Goal: Task Accomplishment & Management: Use online tool/utility

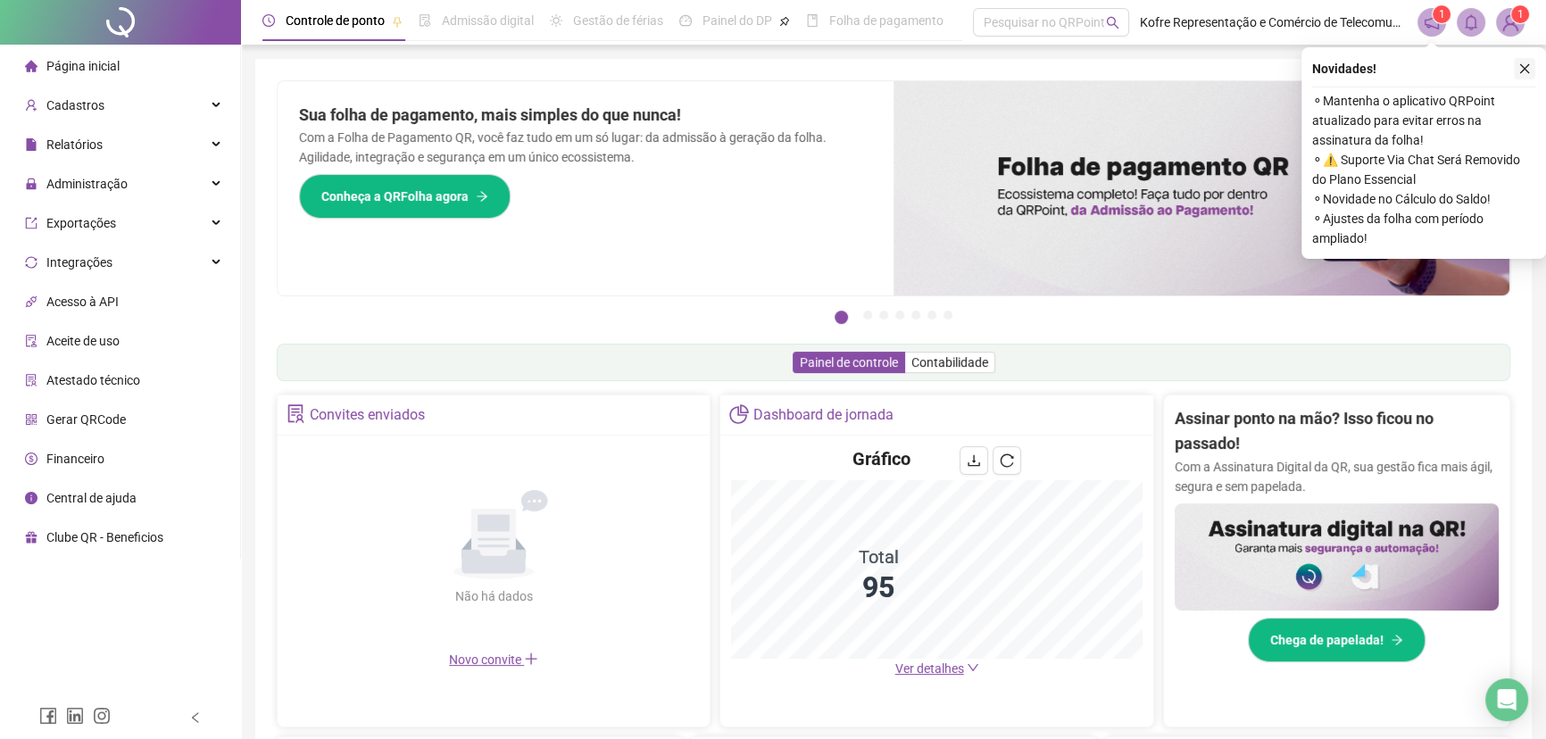
click at [1523, 74] on icon "close" at bounding box center [1524, 68] width 12 height 12
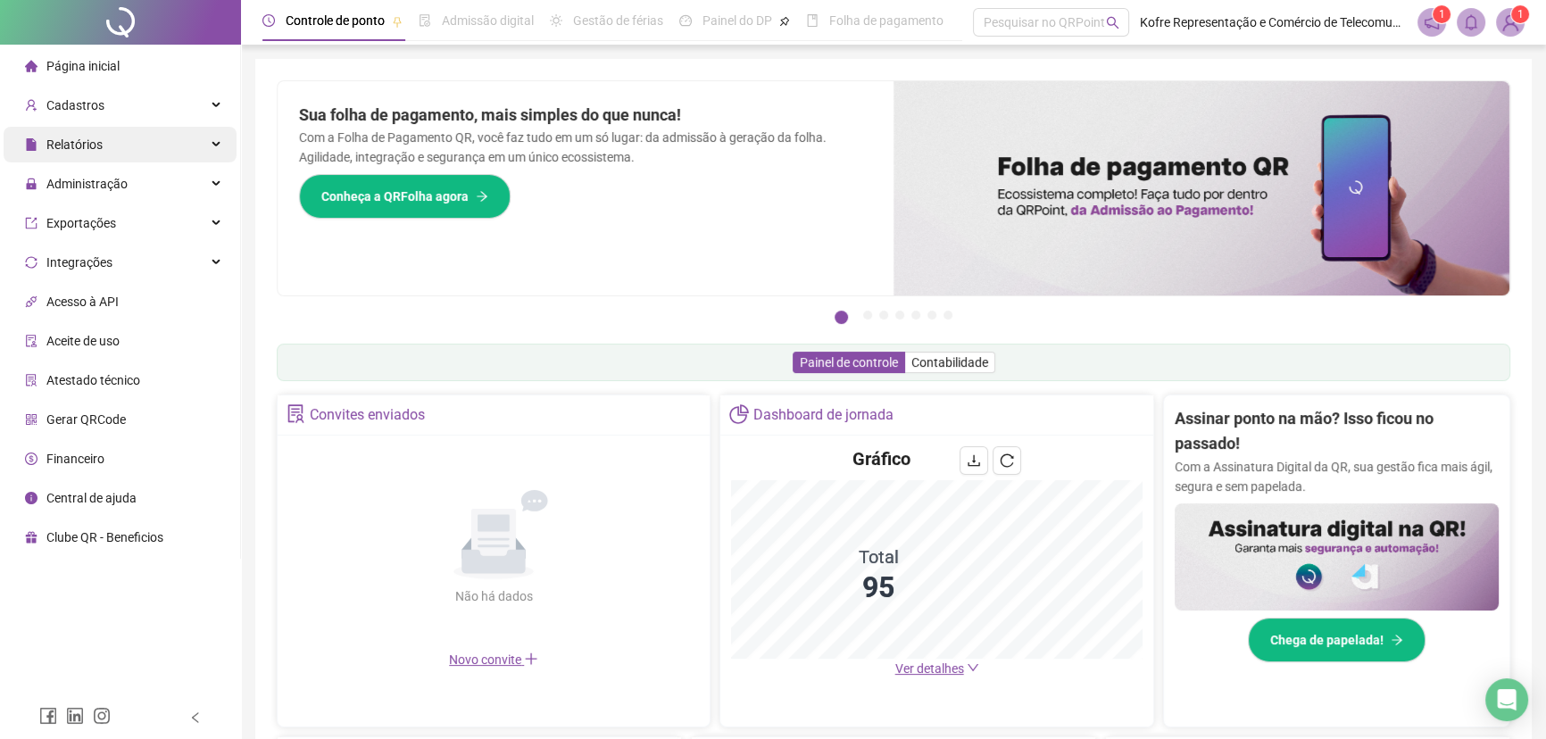
click at [215, 148] on div "Relatórios" at bounding box center [120, 145] width 233 height 36
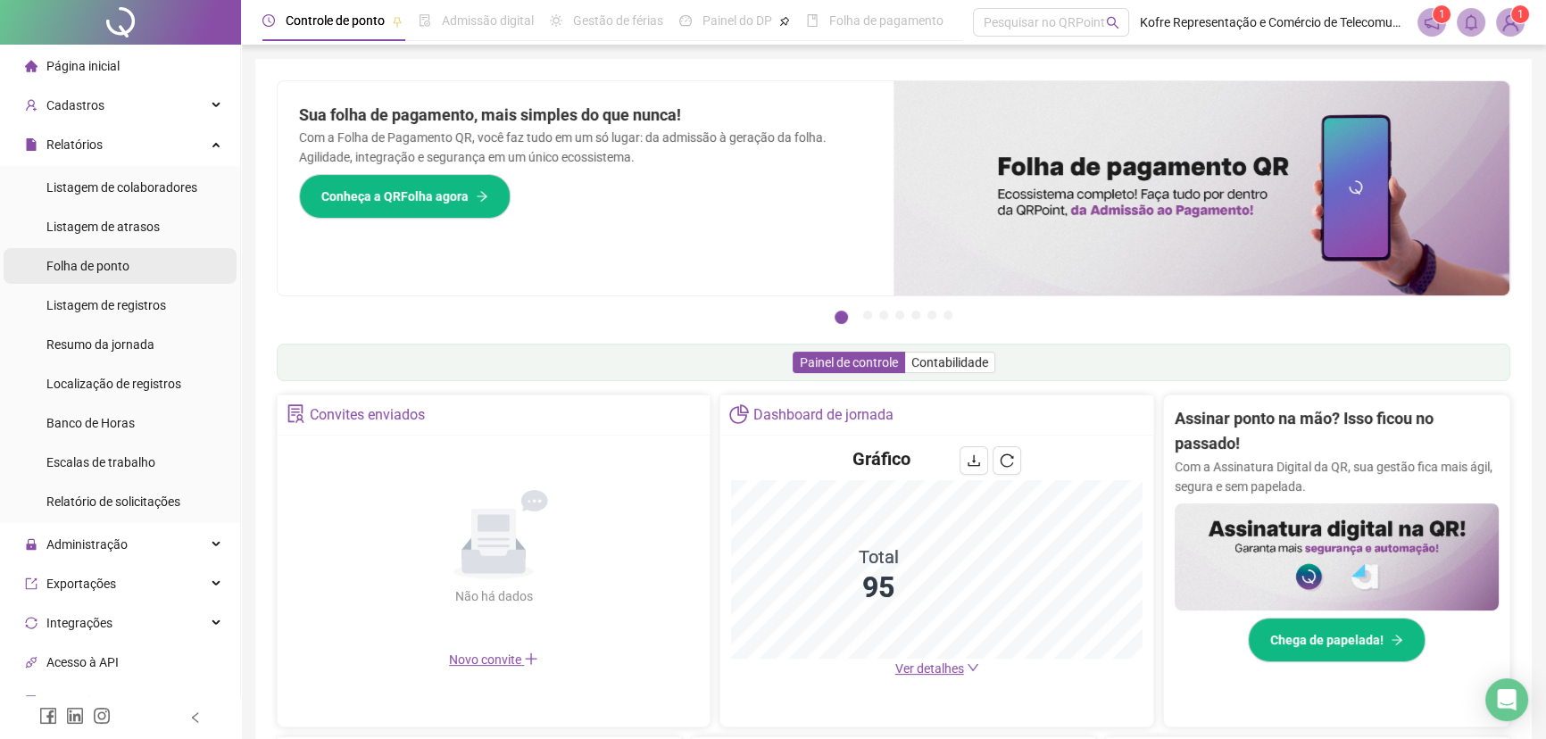
click at [122, 272] on span "Folha de ponto" at bounding box center [87, 266] width 83 height 14
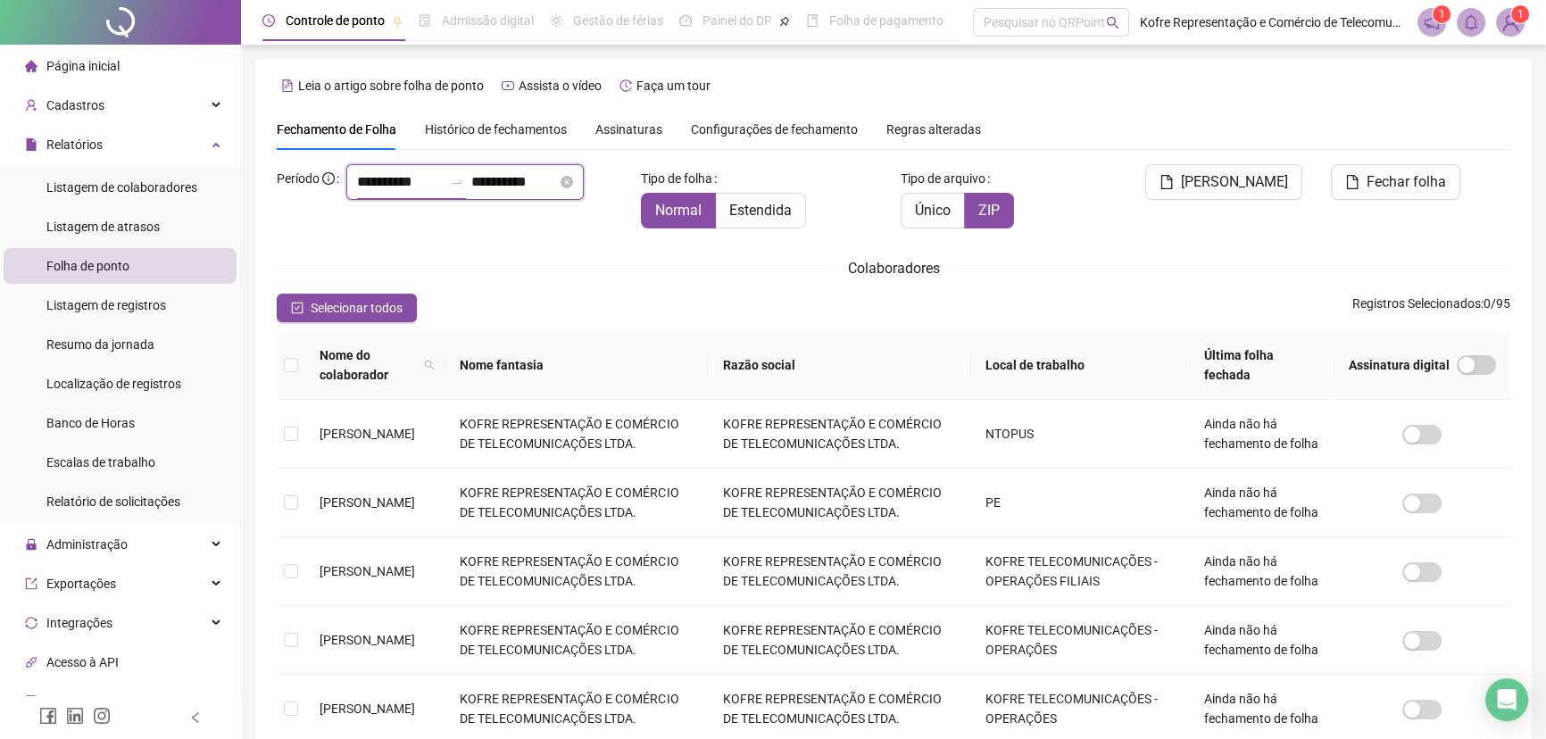
click at [374, 193] on input "**********" at bounding box center [400, 181] width 86 height 21
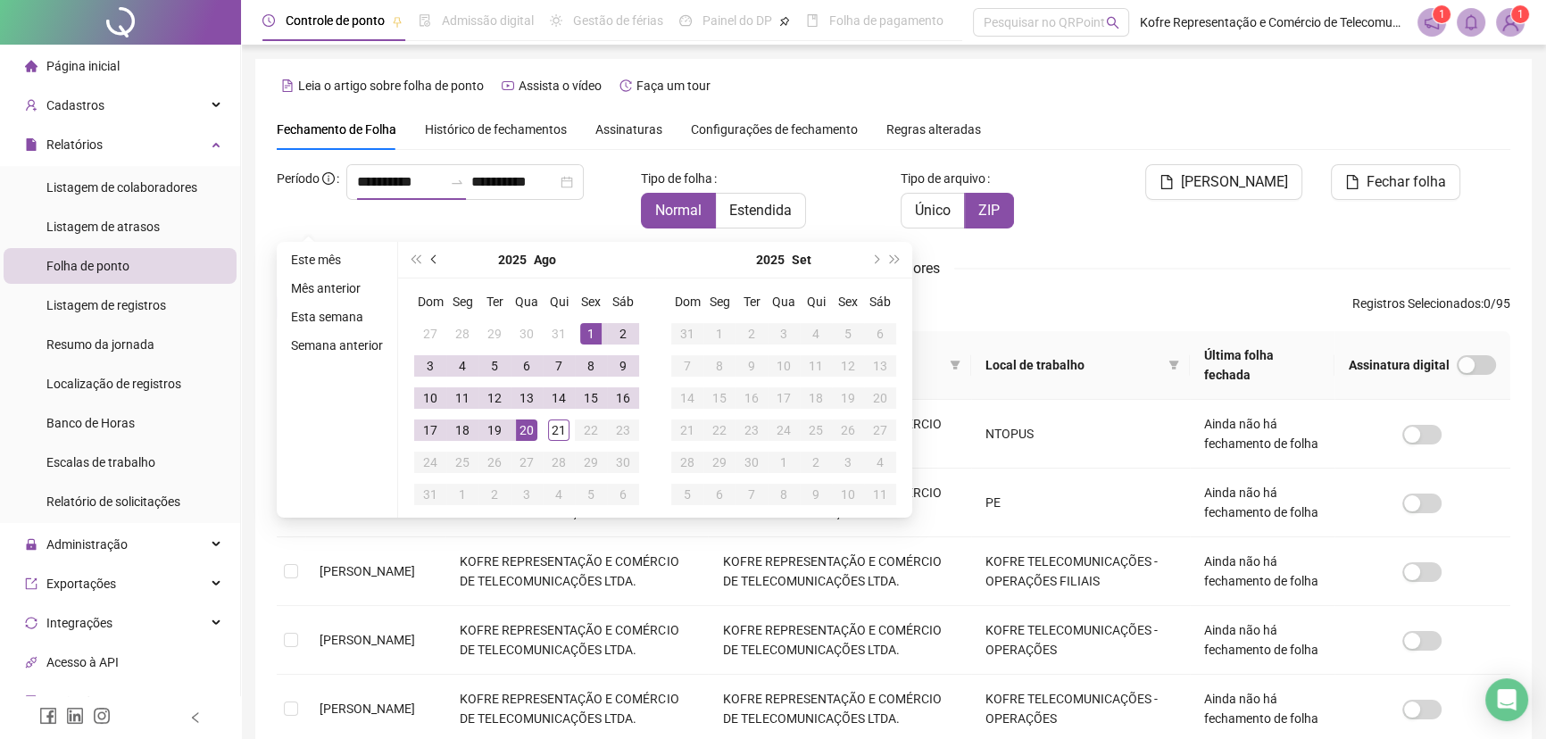
click at [428, 262] on button "prev-year" at bounding box center [435, 260] width 20 height 36
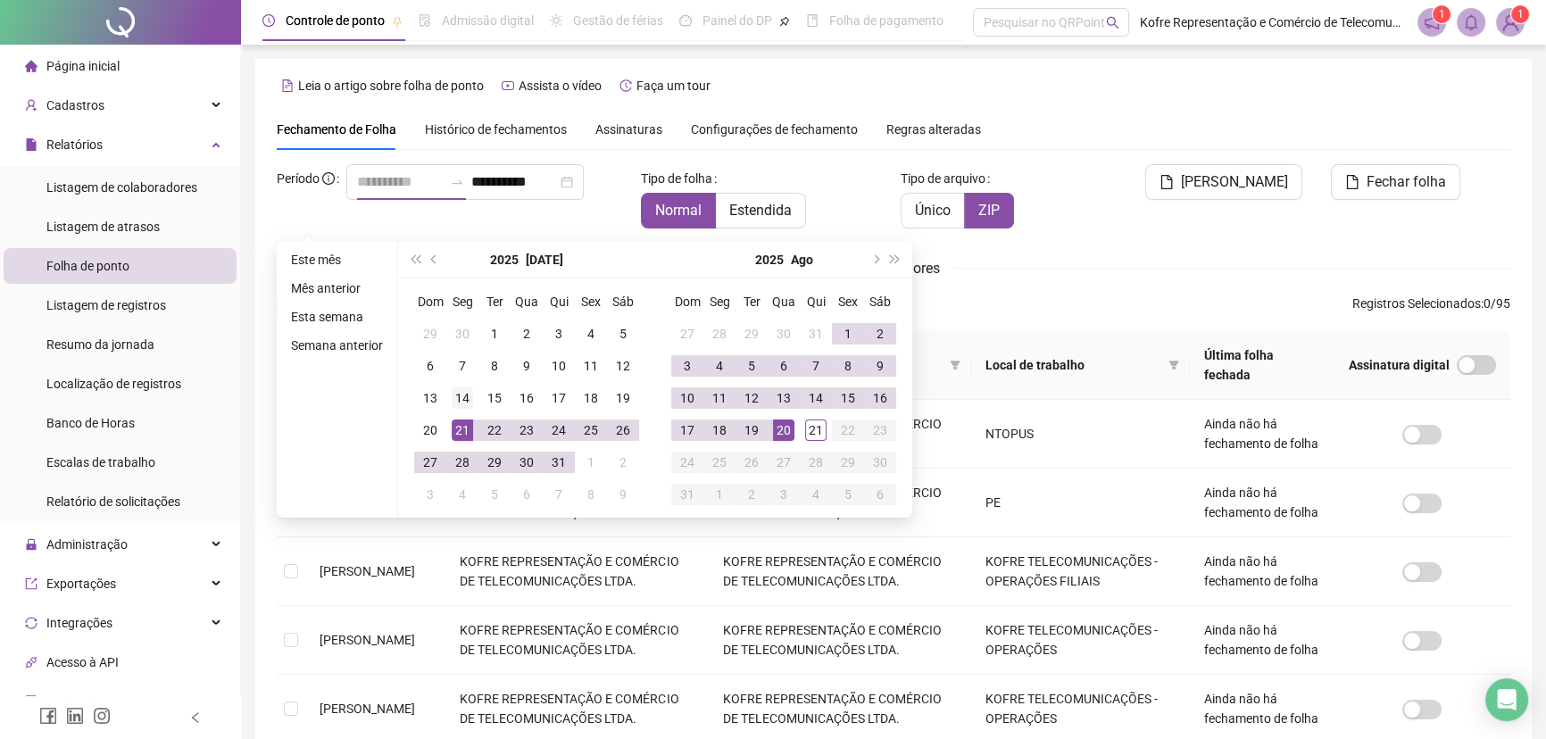
type input "**********"
click at [461, 401] on div "14" at bounding box center [462, 397] width 21 height 21
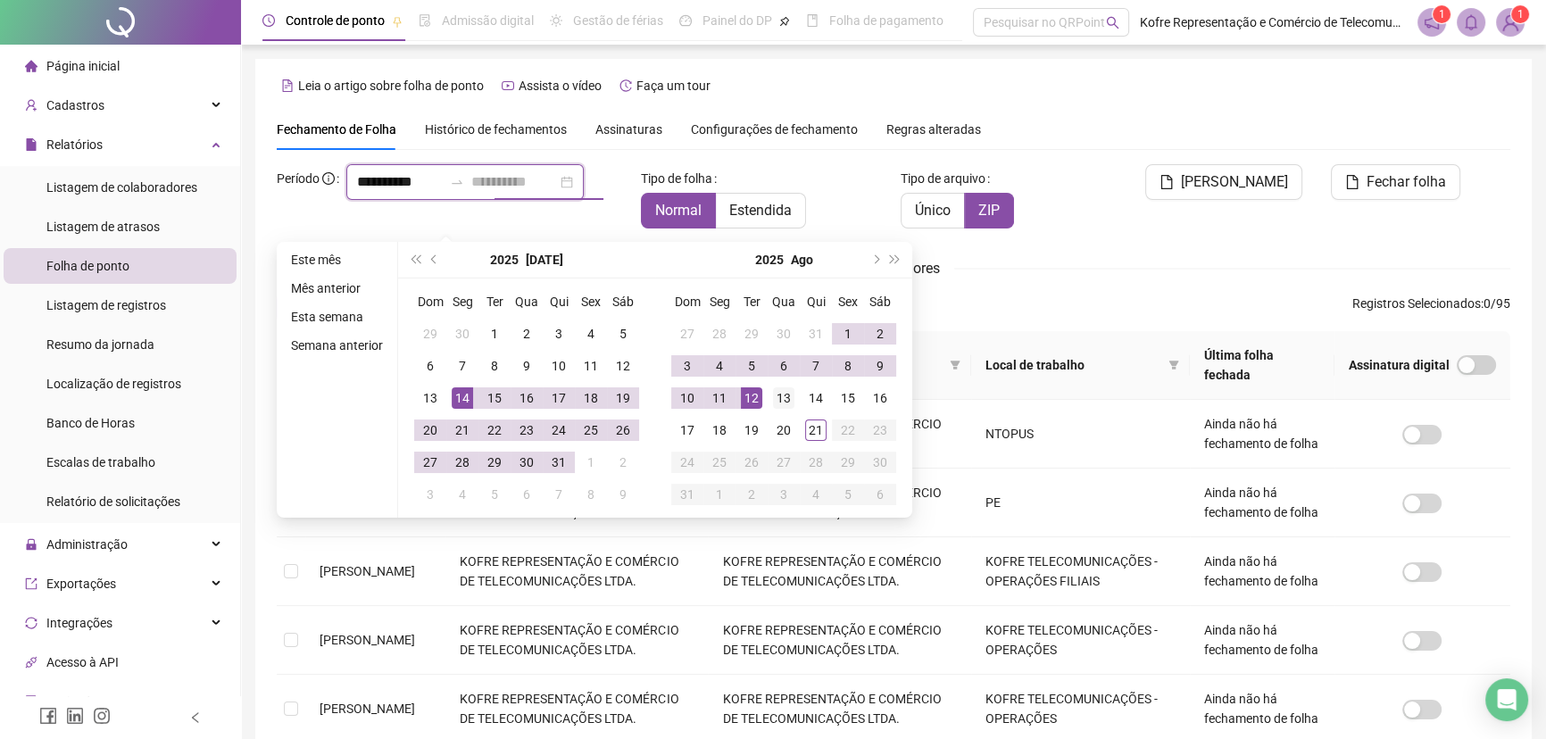
type input "**********"
click at [782, 401] on div "13" at bounding box center [783, 397] width 21 height 21
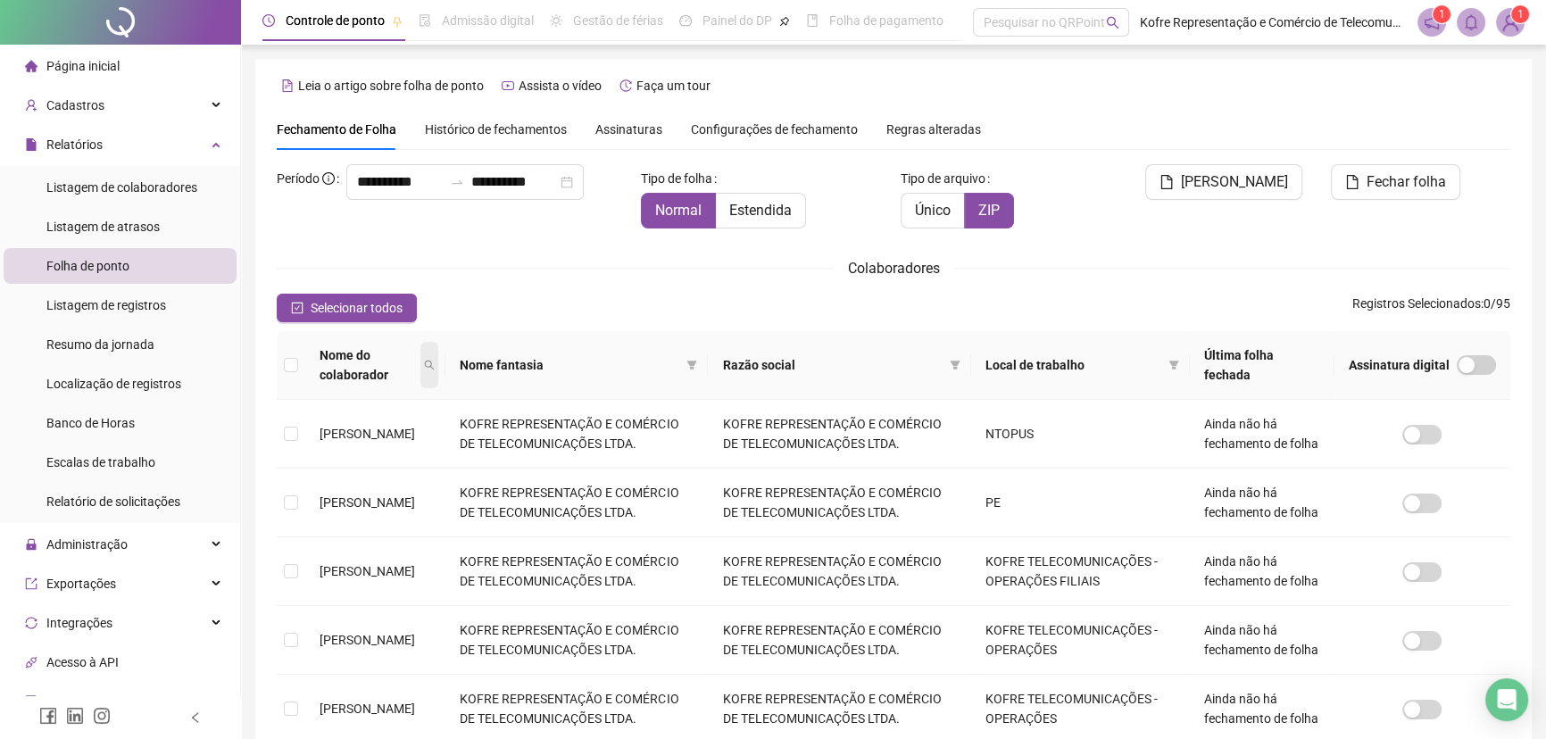
click at [435, 364] on icon "search" at bounding box center [429, 365] width 11 height 11
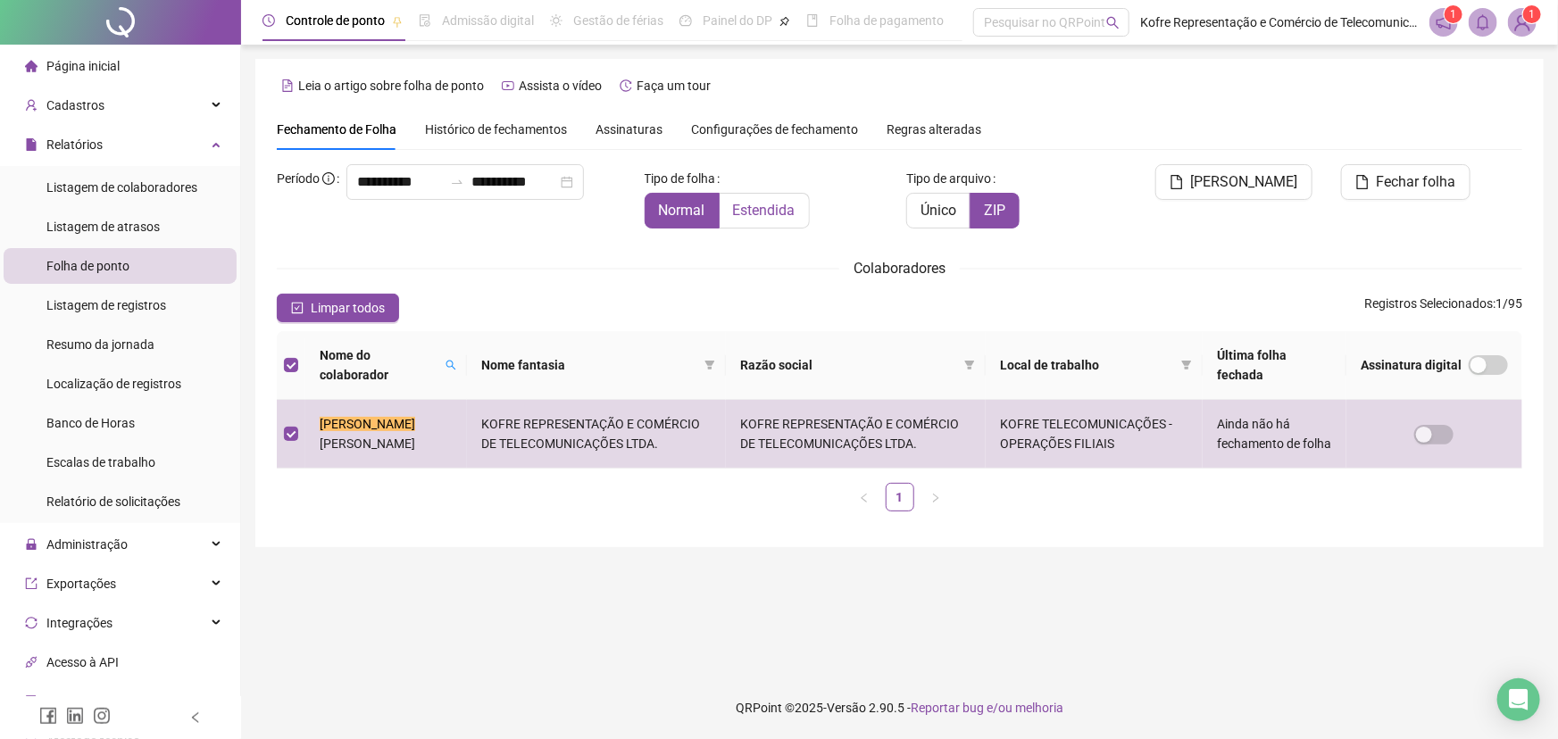
click at [794, 214] on label "Estendida" at bounding box center [764, 211] width 90 height 36
click at [943, 213] on span "Único" at bounding box center [938, 210] width 36 height 17
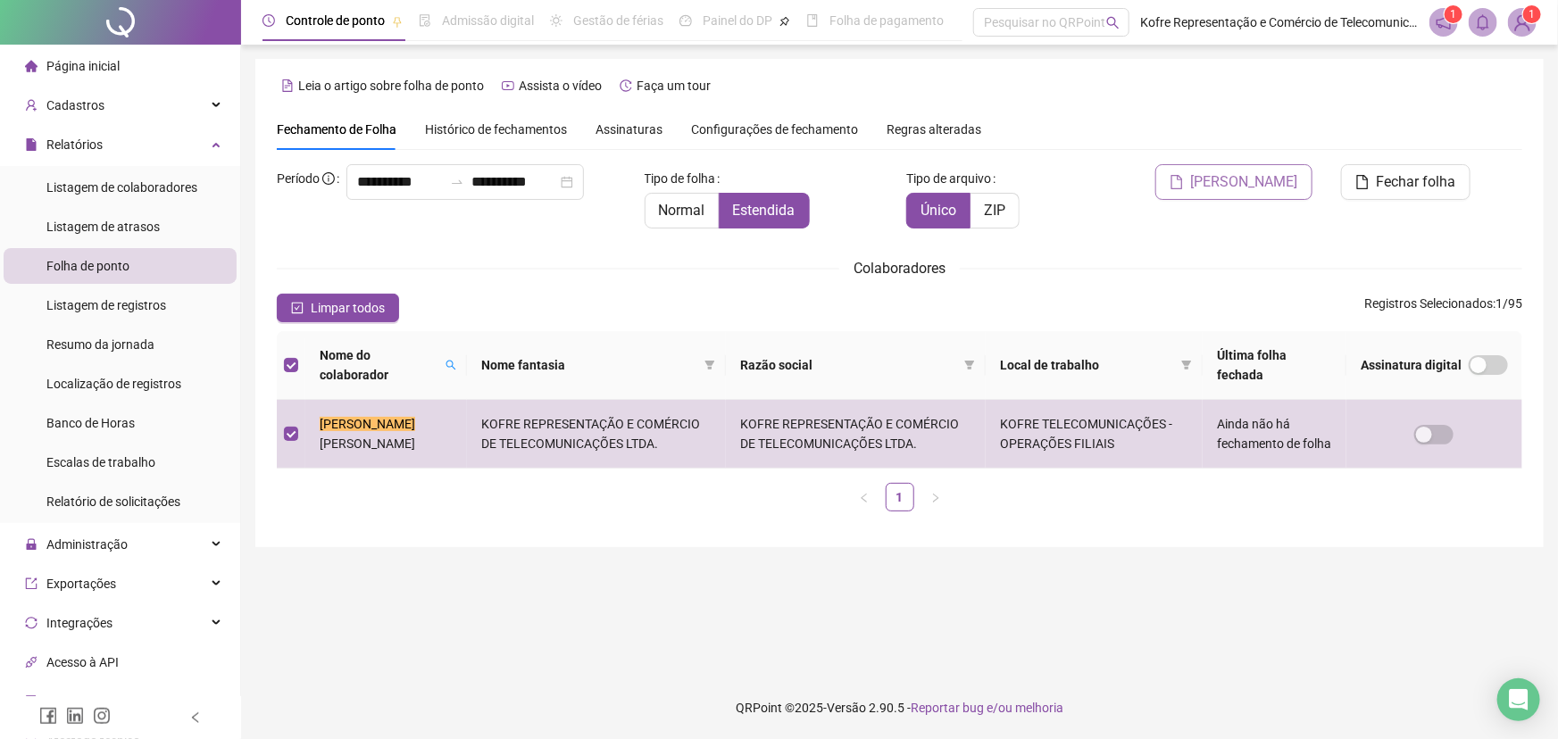
click at [1249, 179] on span "[PERSON_NAME]" at bounding box center [1244, 181] width 107 height 21
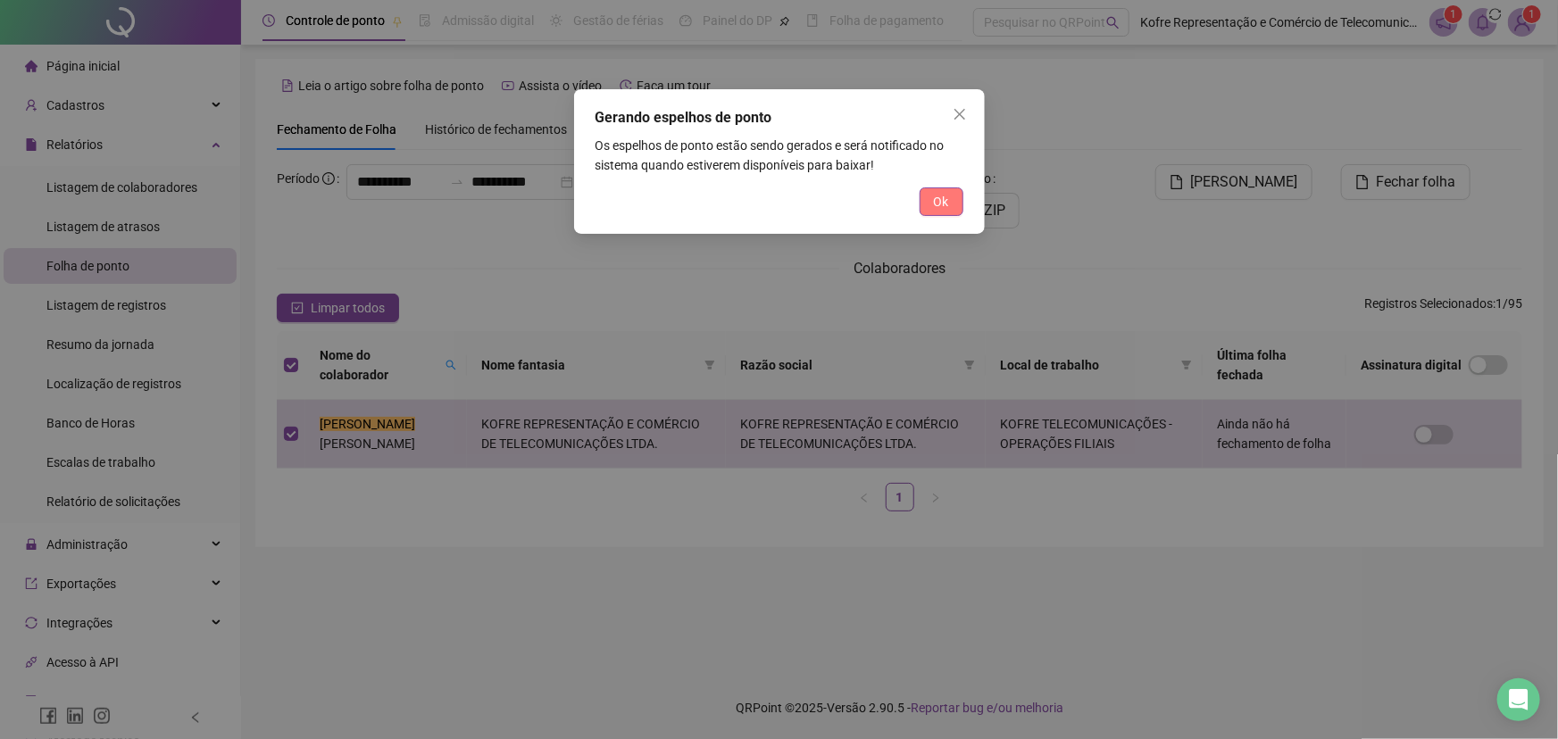
click at [938, 203] on span "Ok" at bounding box center [941, 202] width 15 height 20
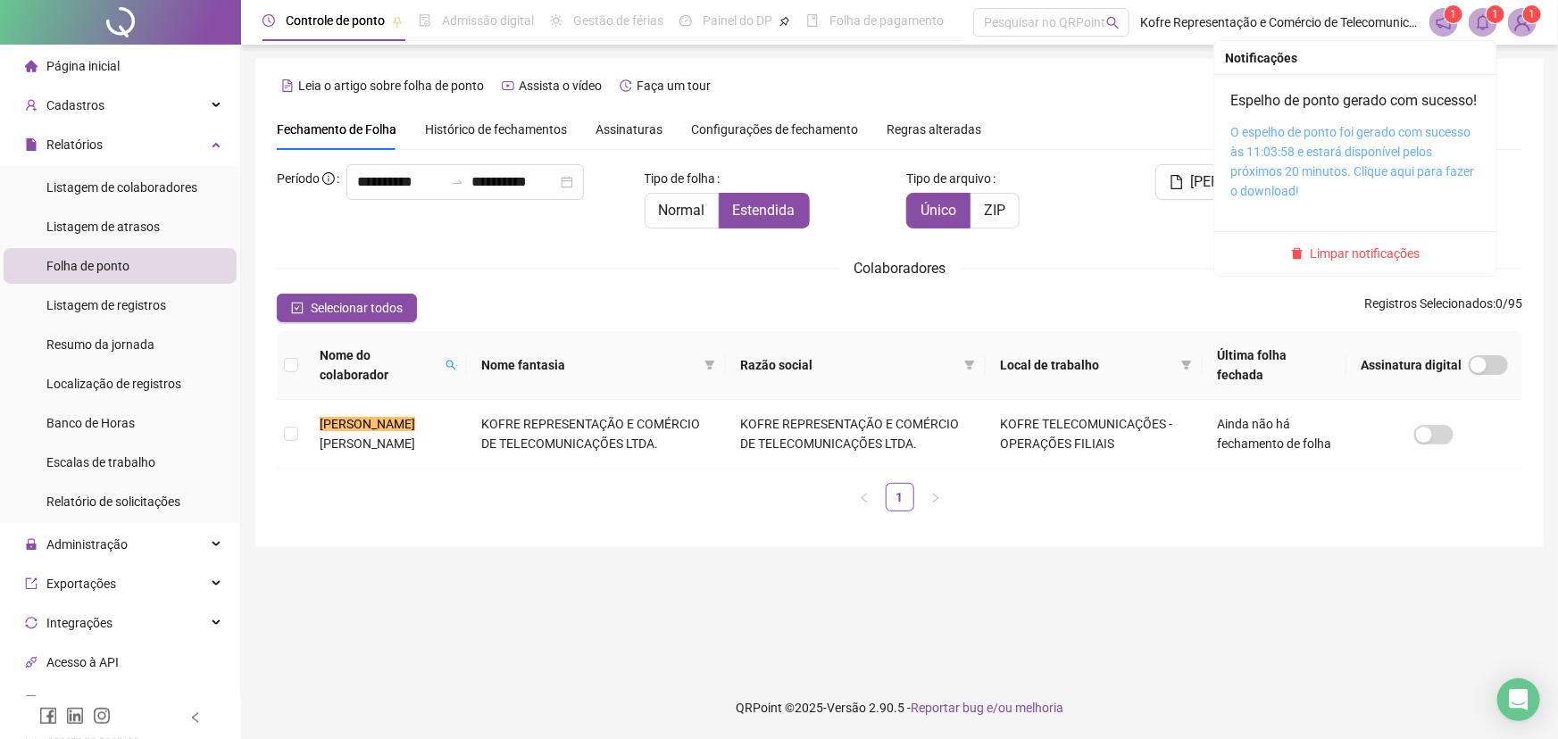
click at [1303, 158] on link "O espelho de ponto foi gerado com sucesso às 11:03:58 e estará disponível pelos…" at bounding box center [1352, 161] width 244 height 73
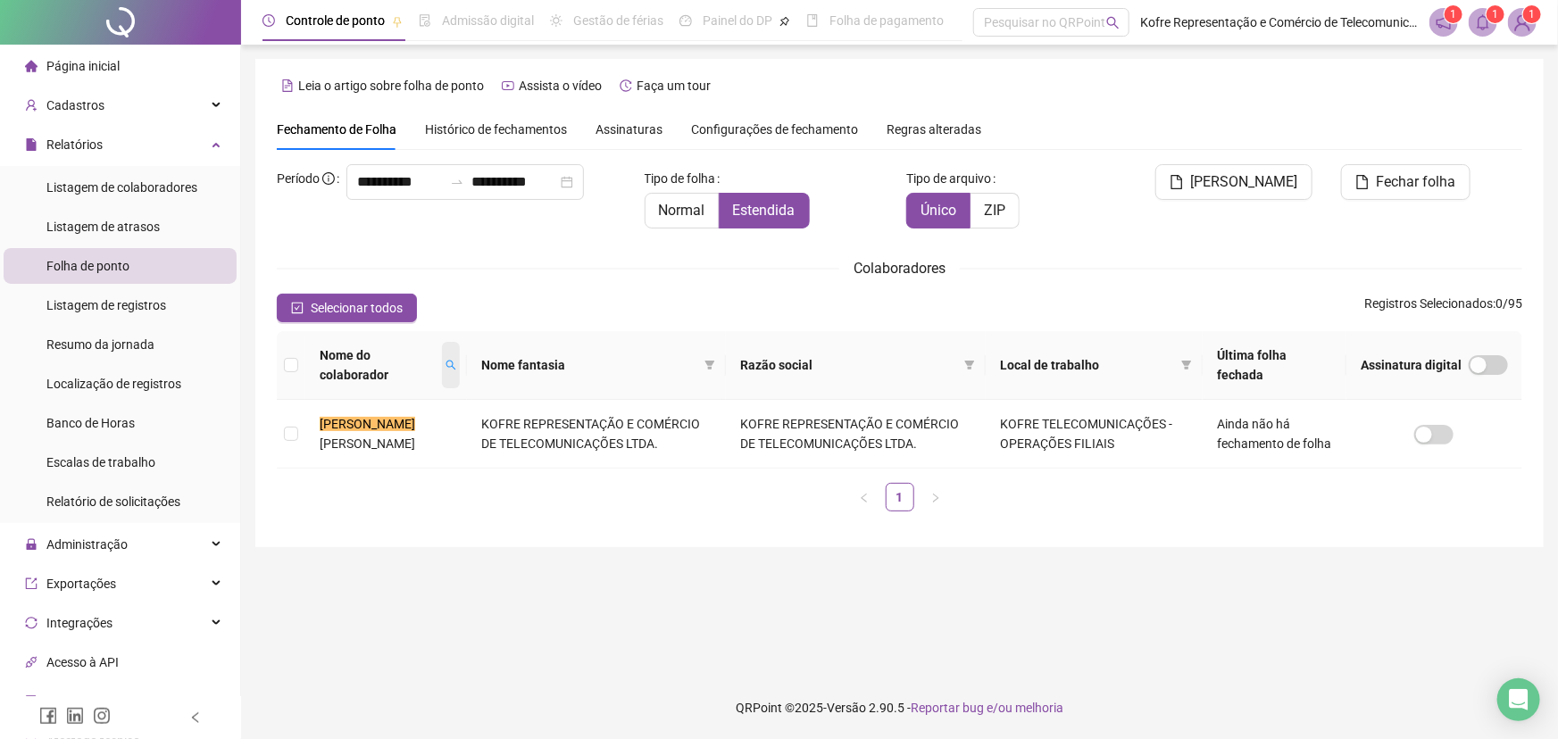
click at [448, 363] on icon "search" at bounding box center [450, 365] width 11 height 11
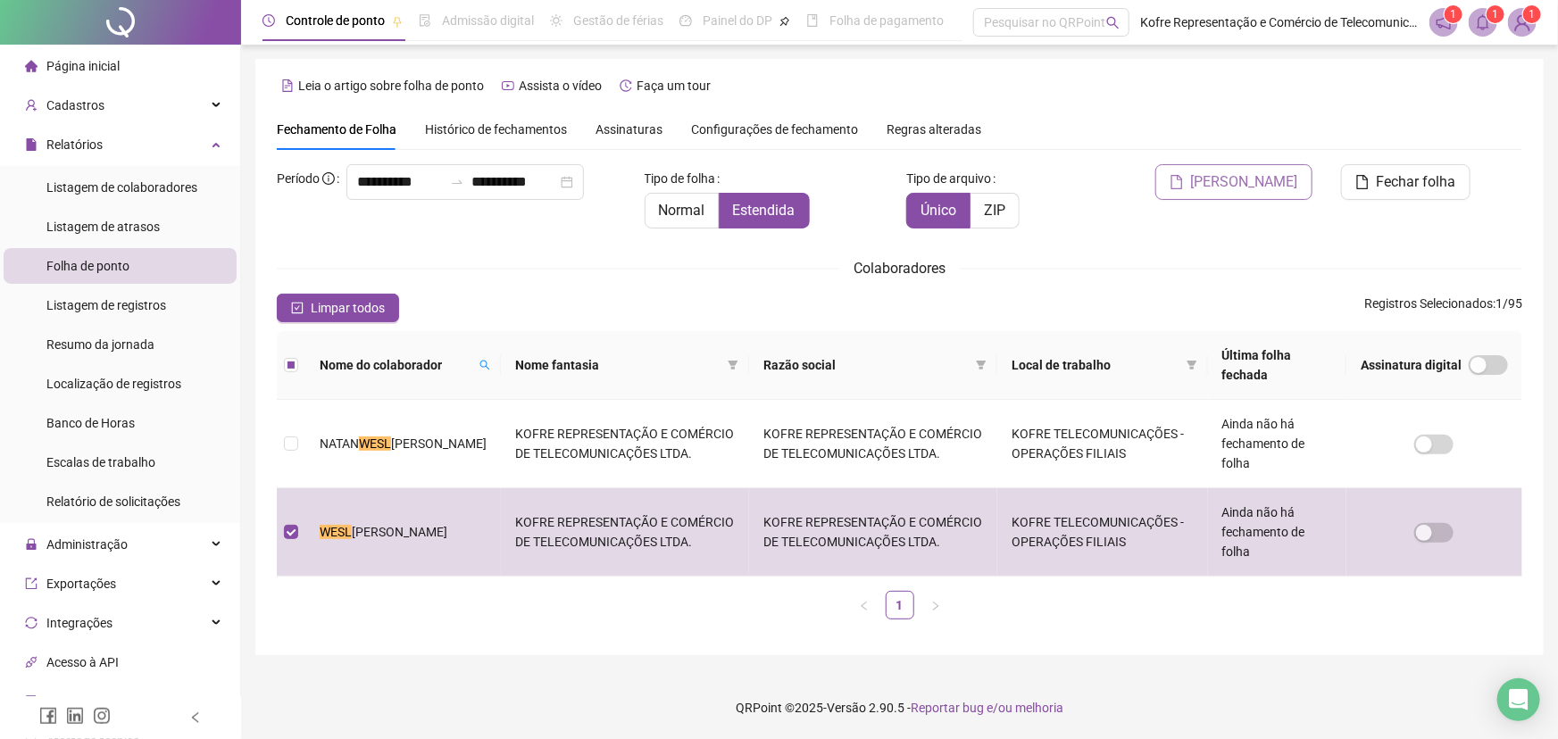
click at [1249, 185] on span "[PERSON_NAME]" at bounding box center [1244, 181] width 107 height 21
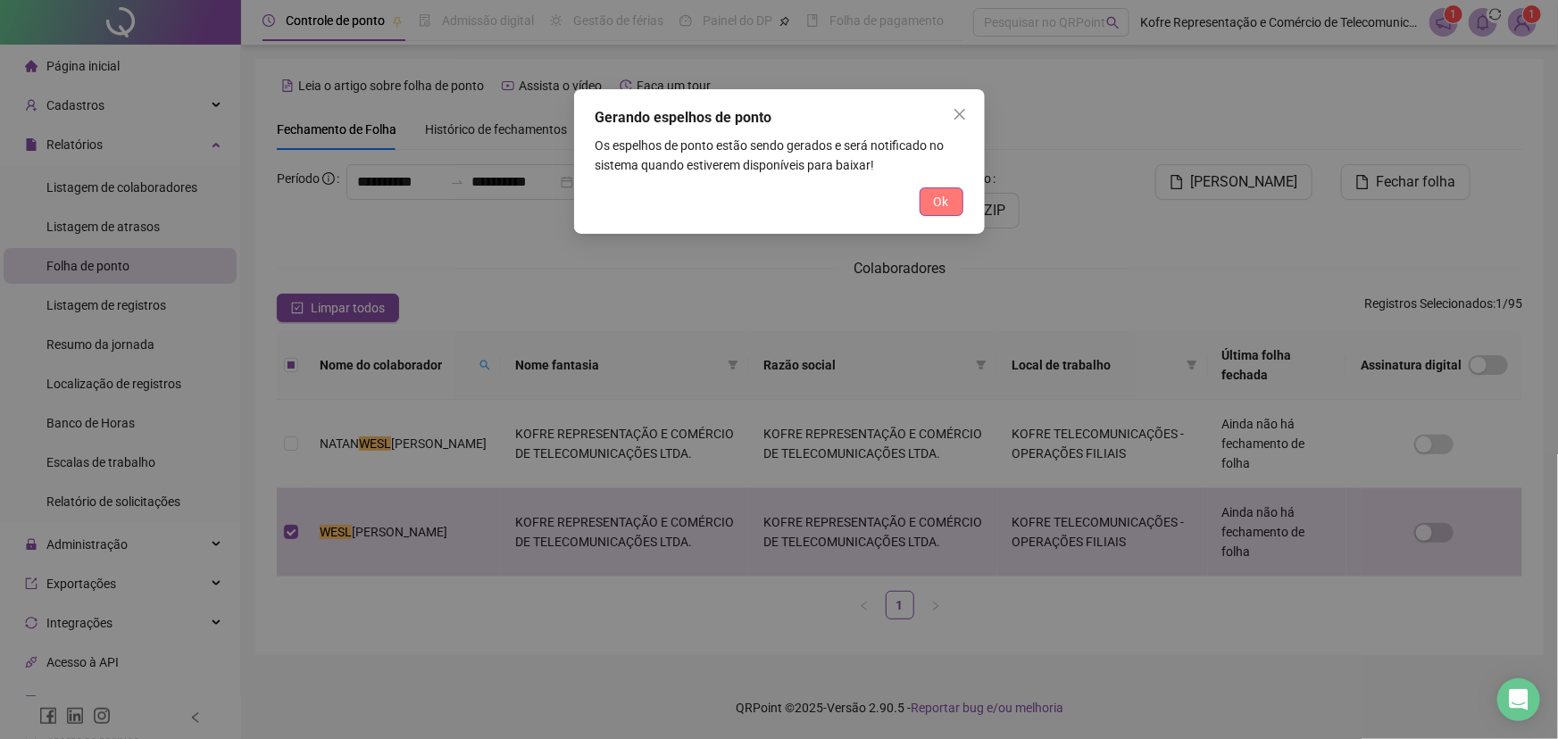
click at [938, 207] on span "Ok" at bounding box center [941, 202] width 15 height 20
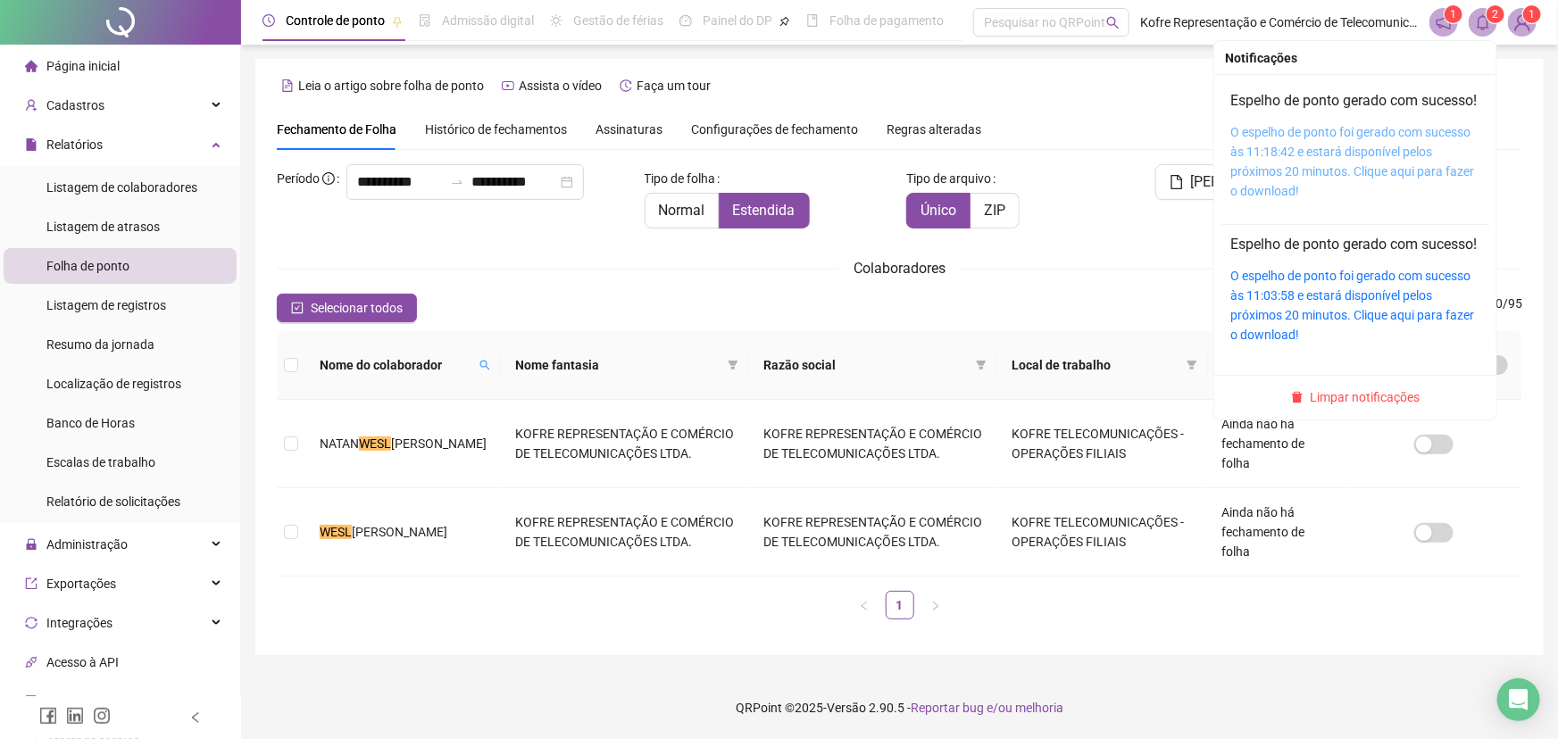
click at [1318, 154] on link "O espelho de ponto foi gerado com sucesso às 11:18:42 e estará disponível pelos…" at bounding box center [1352, 161] width 244 height 73
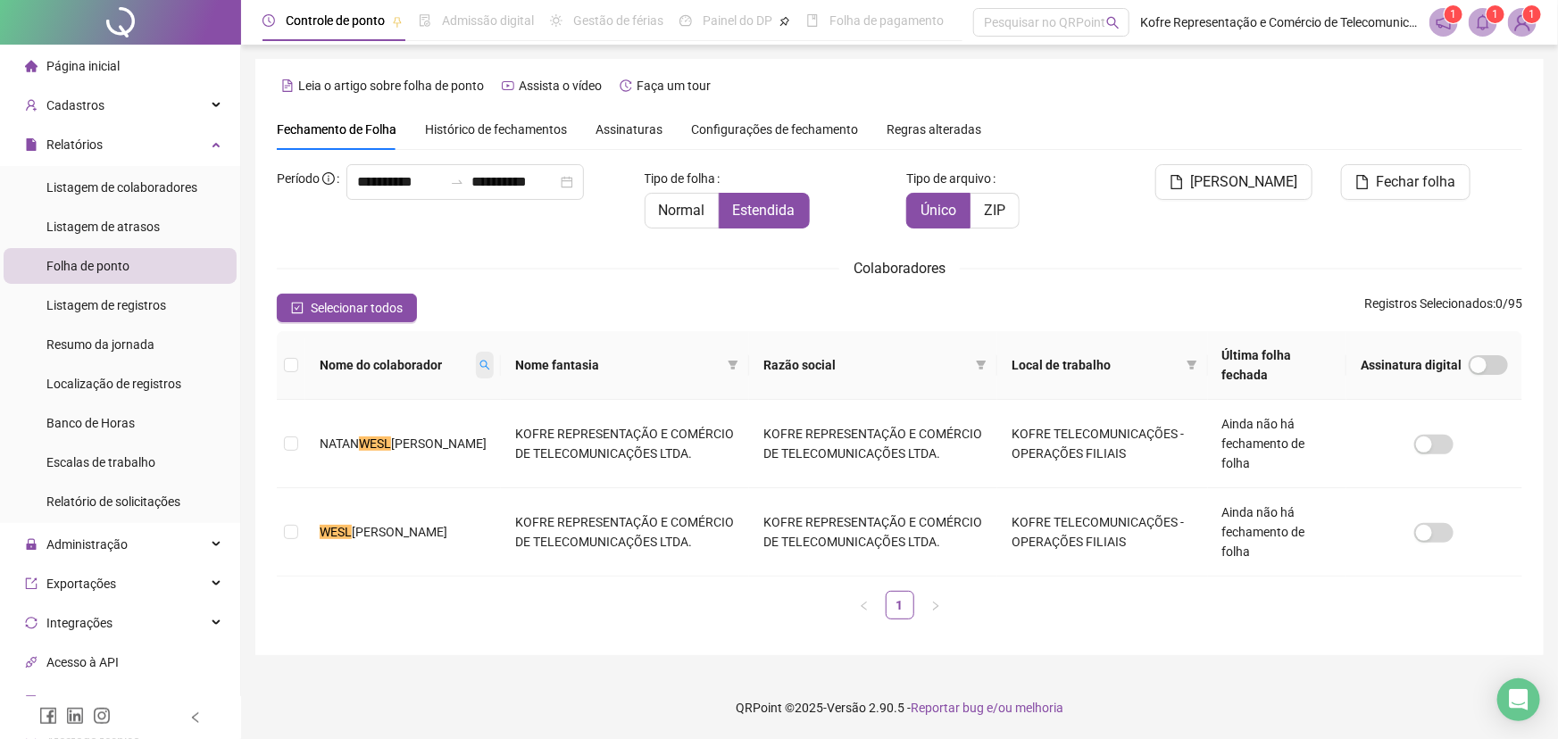
click at [480, 367] on icon "search" at bounding box center [485, 366] width 10 height 10
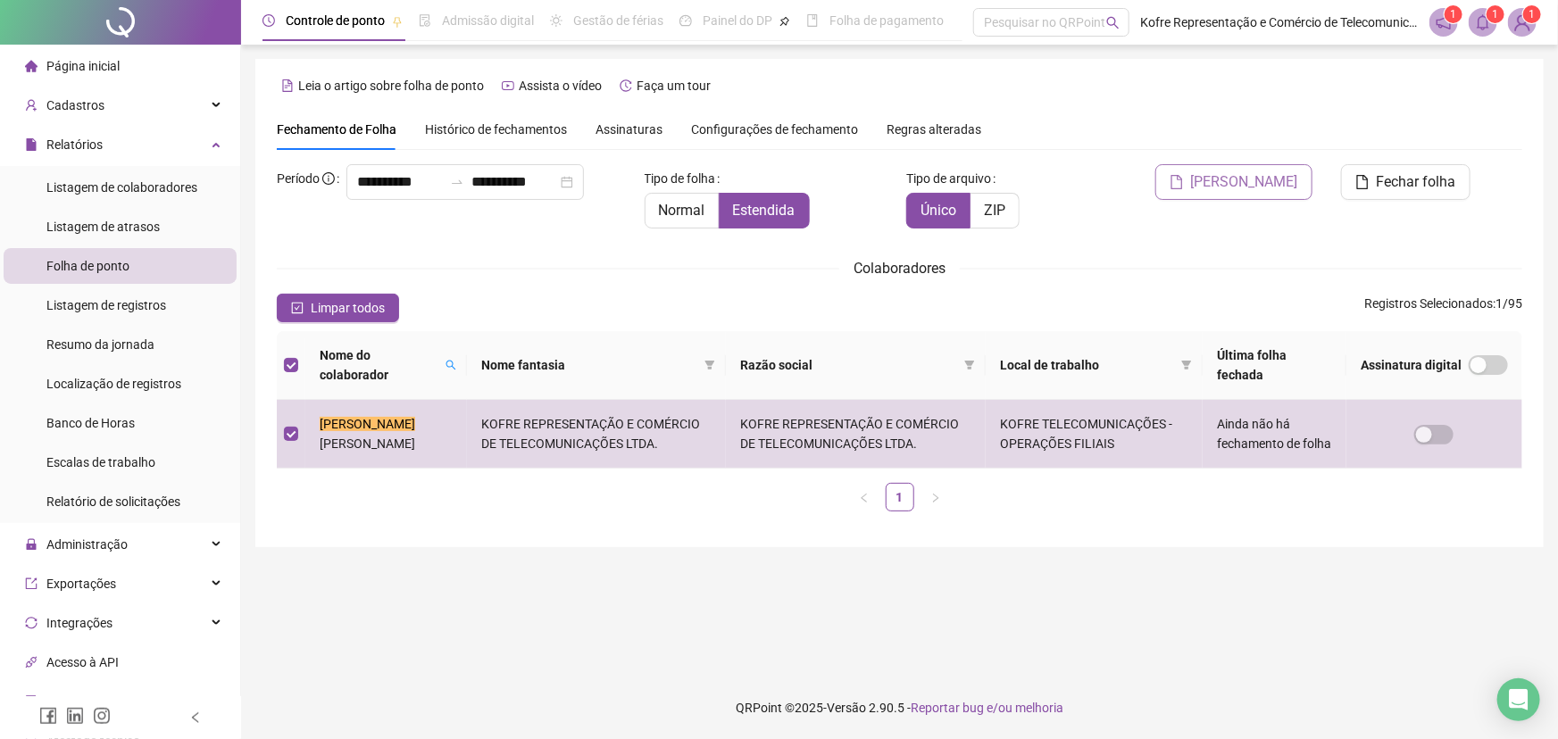
click at [1251, 182] on span "[PERSON_NAME]" at bounding box center [1244, 181] width 107 height 21
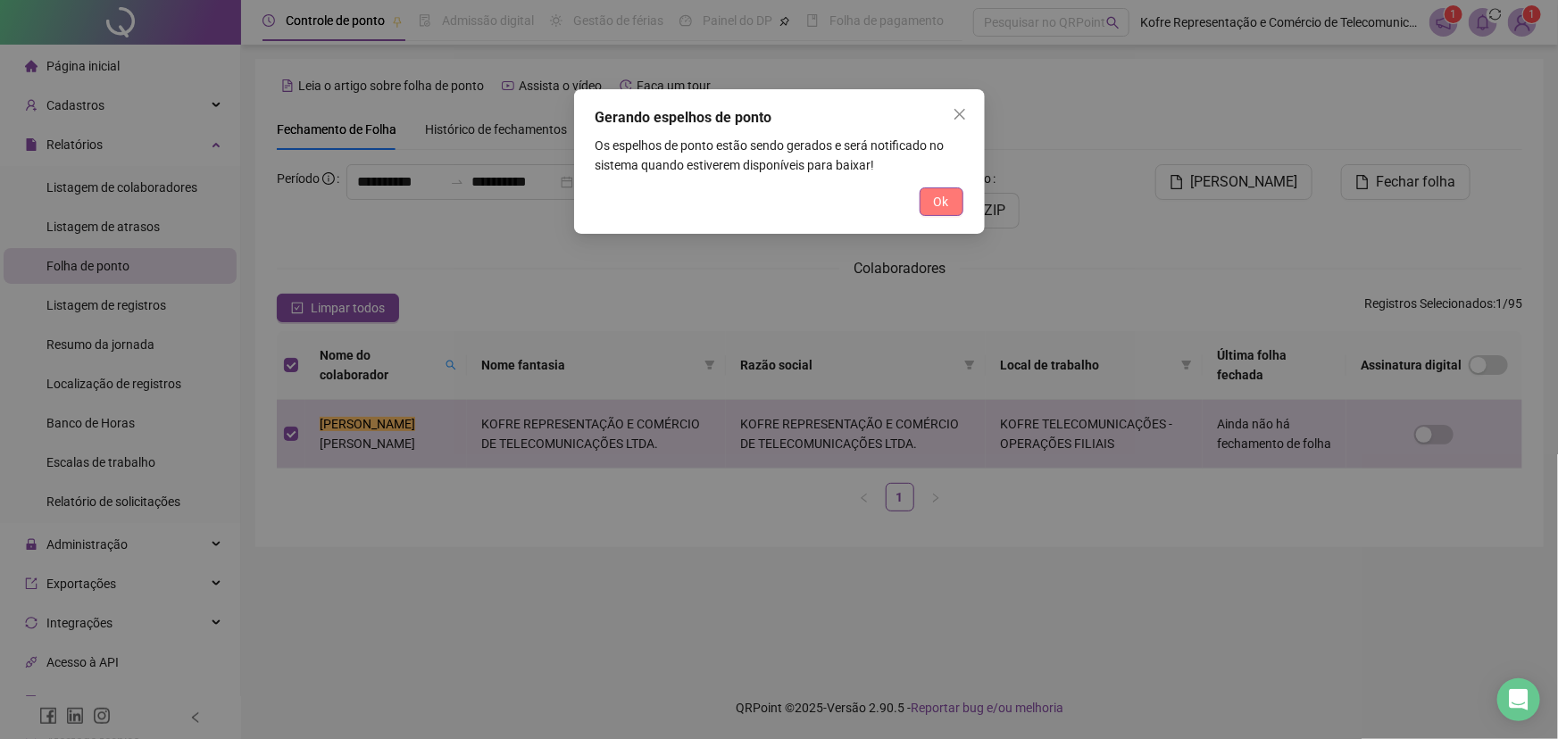
click at [953, 195] on button "Ok" at bounding box center [941, 201] width 44 height 29
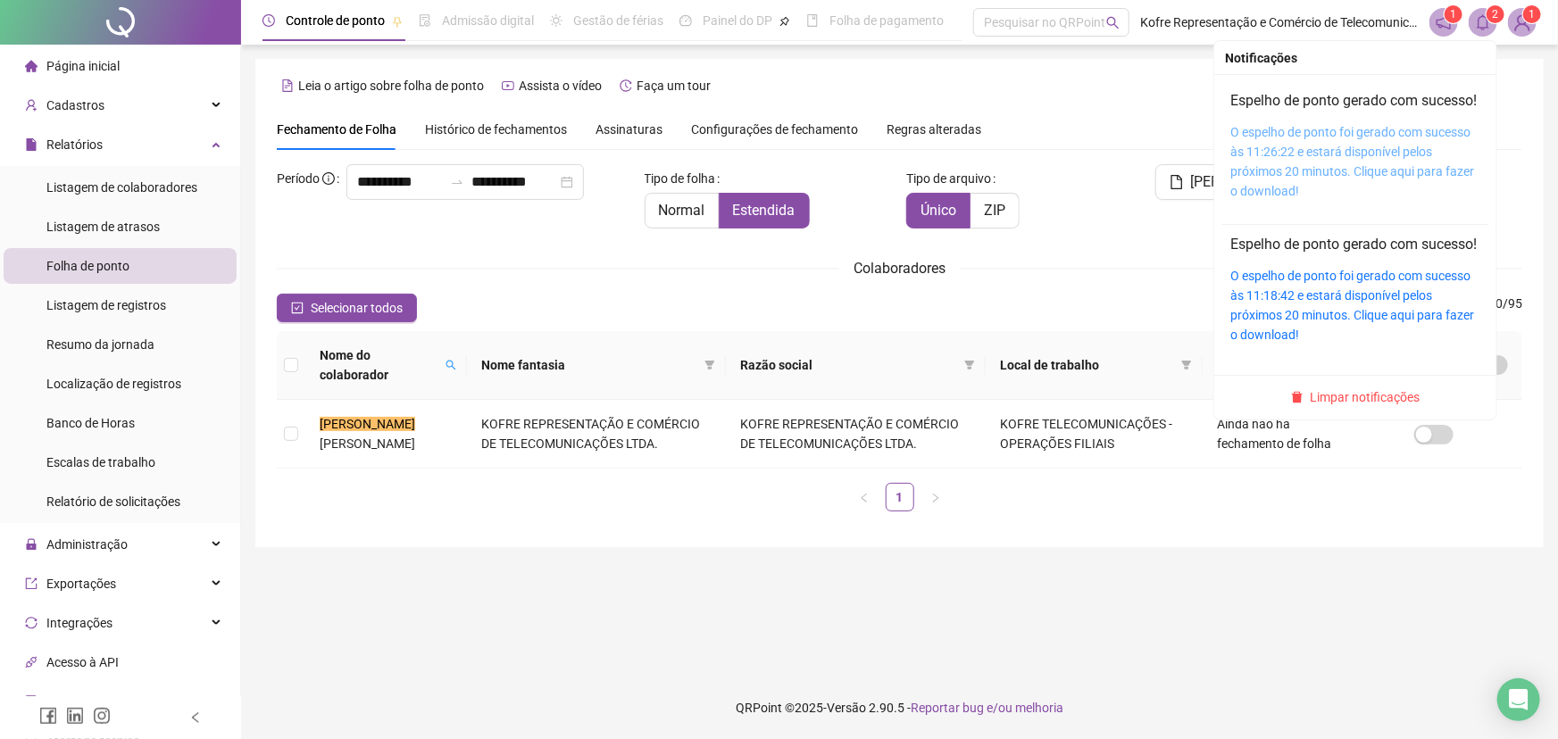
click at [1357, 152] on link "O espelho de ponto foi gerado com sucesso às 11:26:22 e estará disponível pelos…" at bounding box center [1352, 161] width 244 height 73
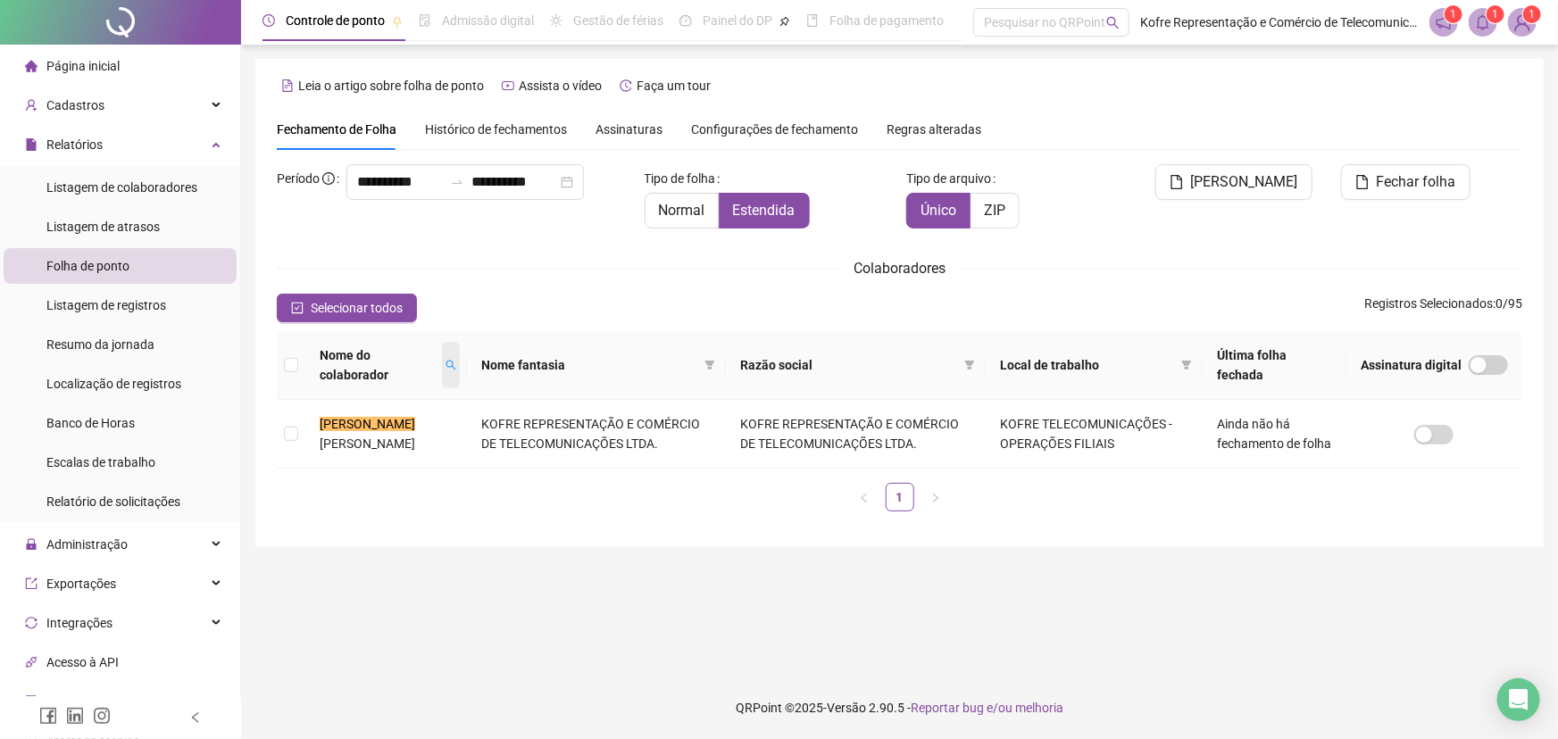
click at [445, 363] on icon "search" at bounding box center [450, 365] width 11 height 11
type input "******"
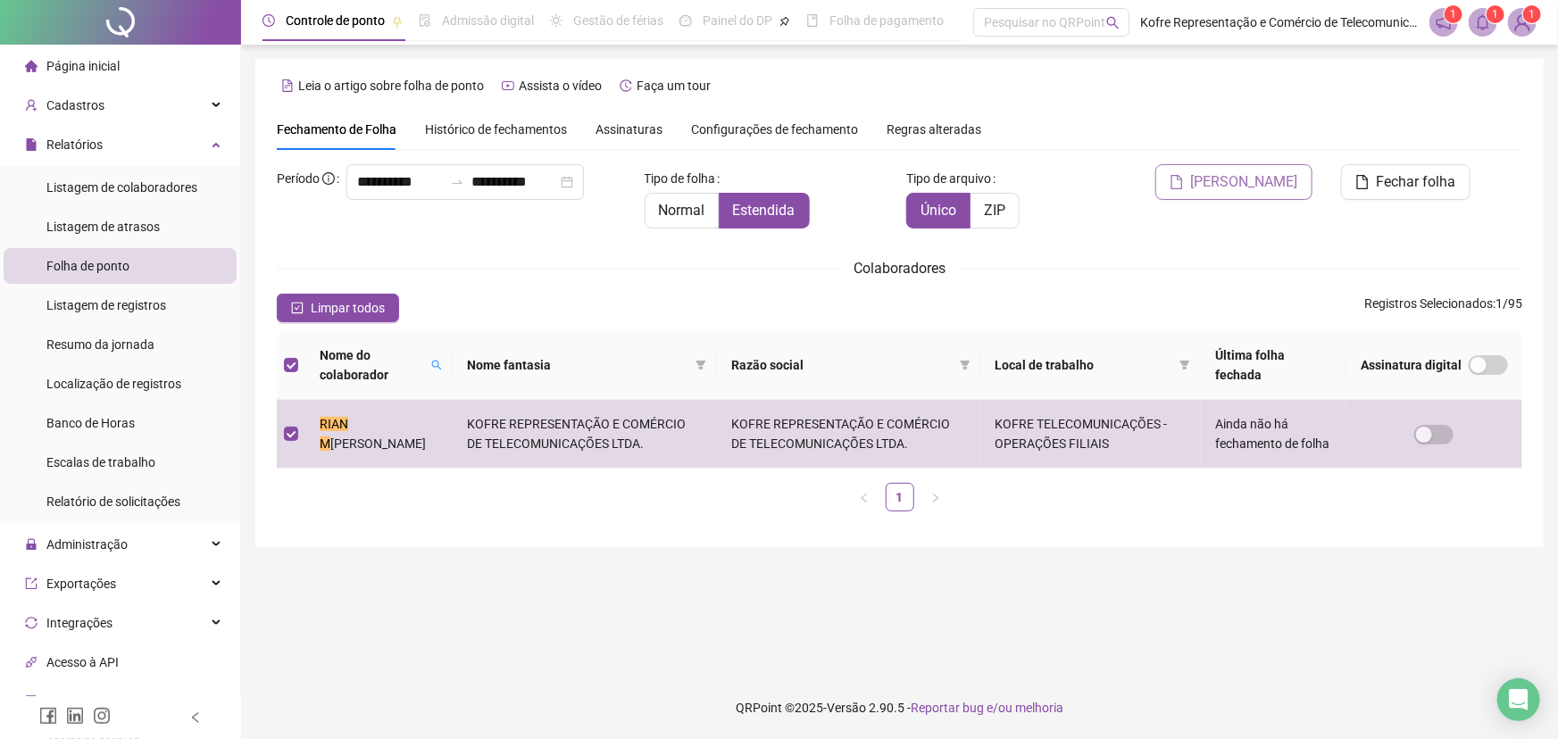
click at [1246, 191] on span "[PERSON_NAME]" at bounding box center [1244, 181] width 107 height 21
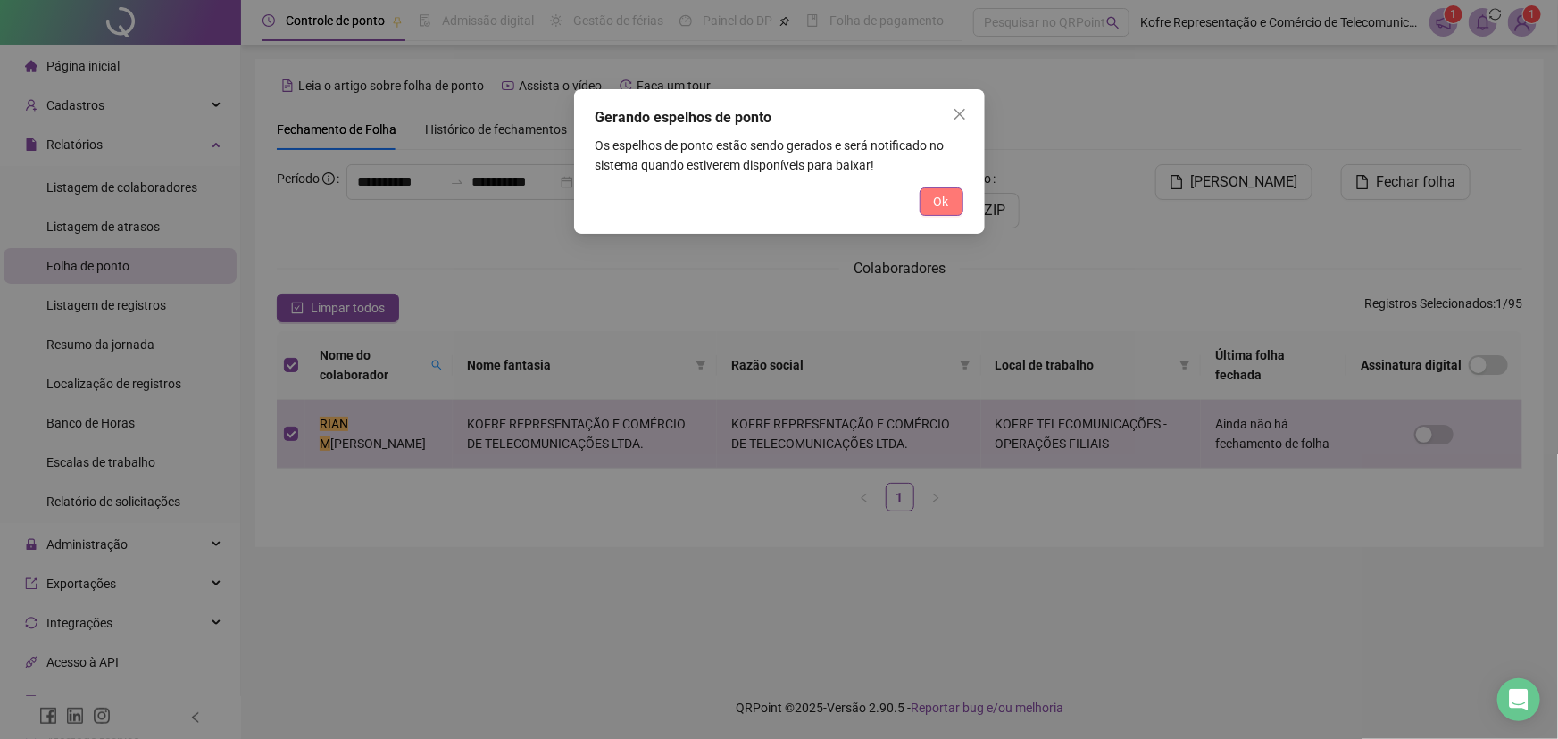
click at [949, 198] on button "Ok" at bounding box center [941, 201] width 44 height 29
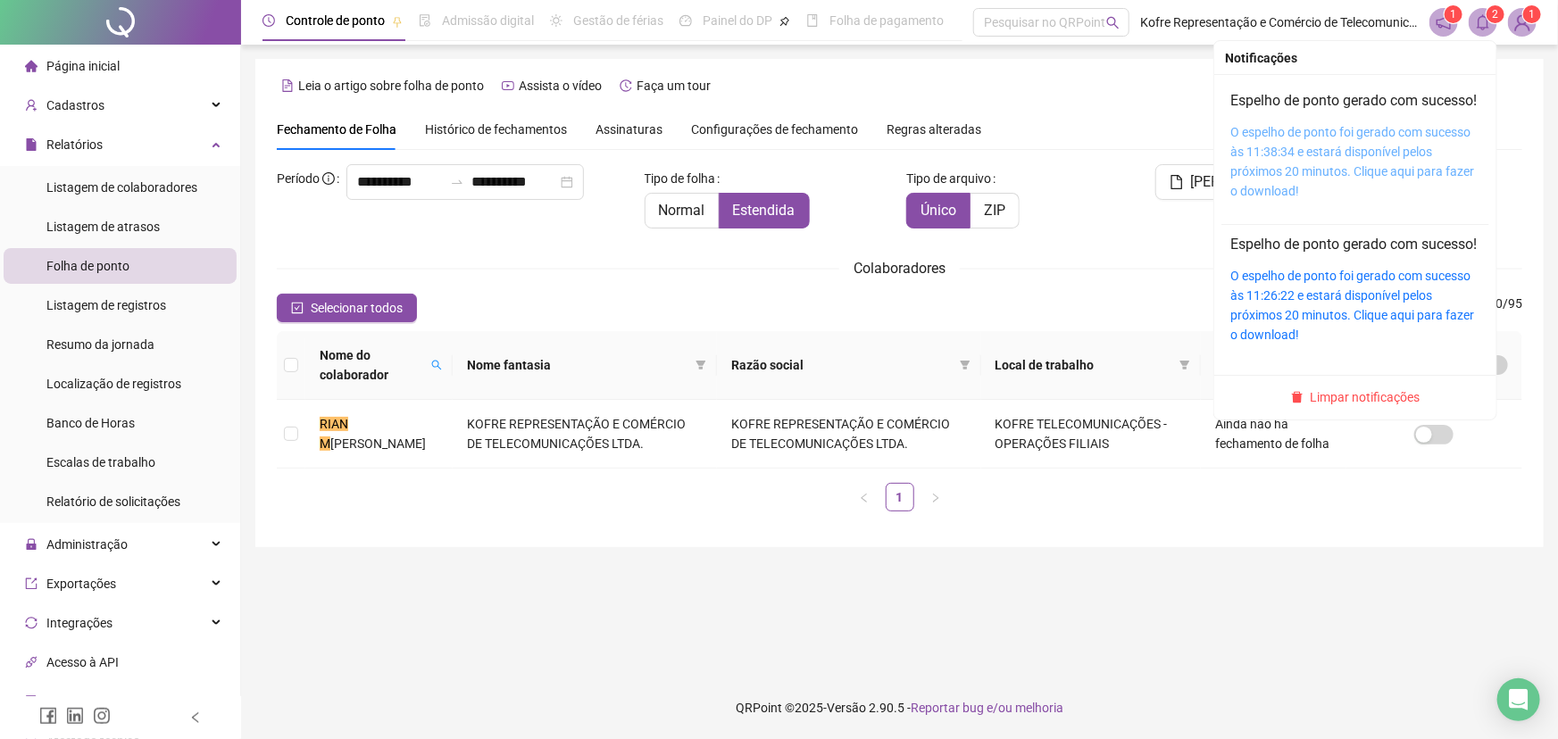
click at [1353, 157] on link "O espelho de ponto foi gerado com sucesso às 11:38:34 e estará disponível pelos…" at bounding box center [1352, 161] width 244 height 73
